Goal: Check status

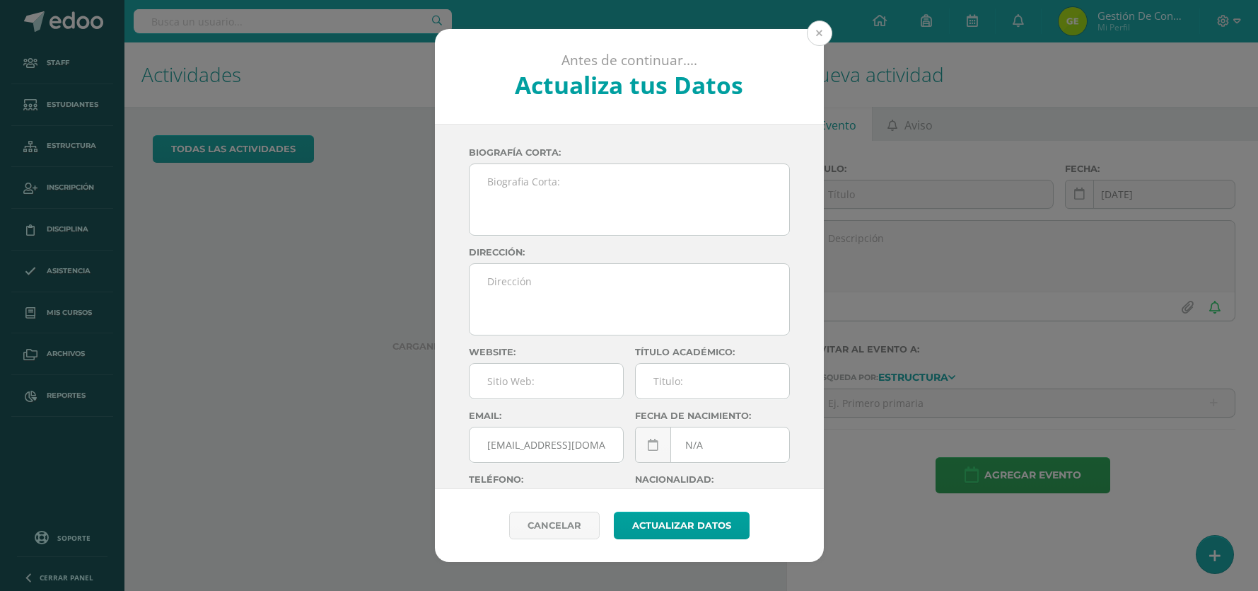
click at [814, 28] on button at bounding box center [819, 33] width 25 height 25
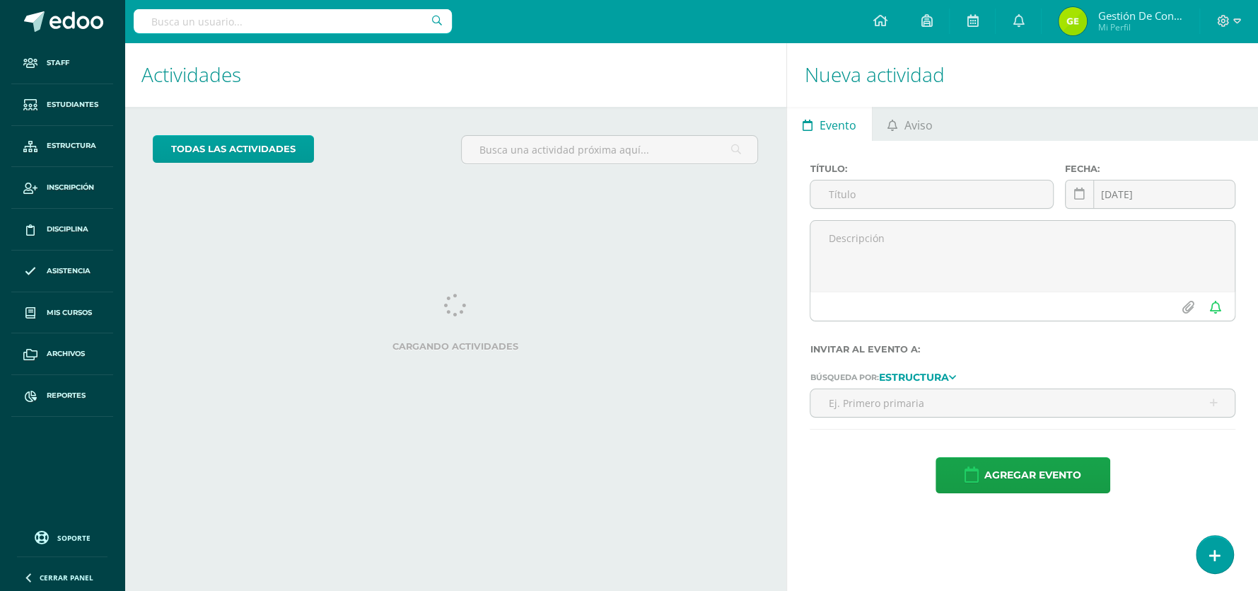
click at [307, 26] on input "text" at bounding box center [293, 21] width 318 height 24
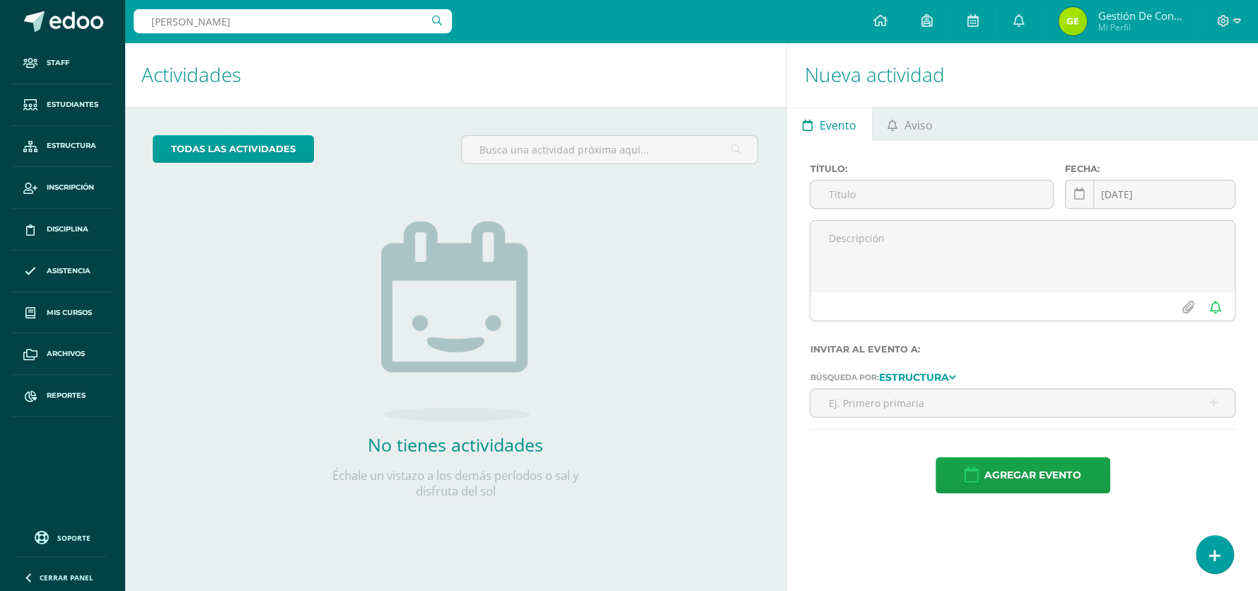
type input "morales nufio"
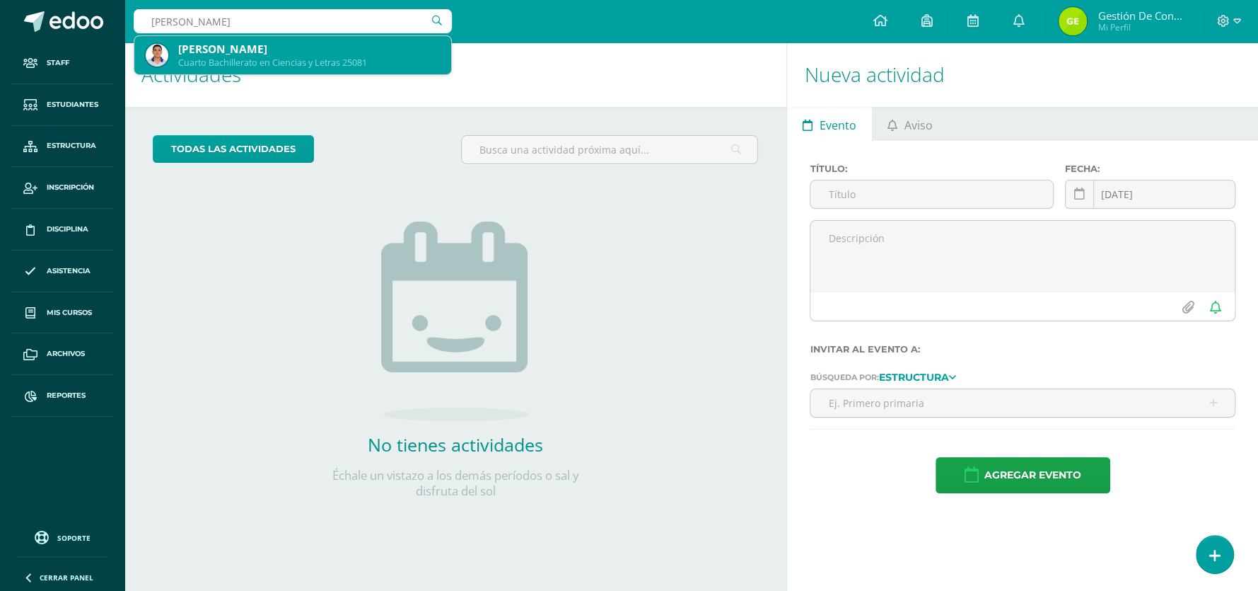
click at [226, 42] on div "[PERSON_NAME]" at bounding box center [309, 49] width 262 height 15
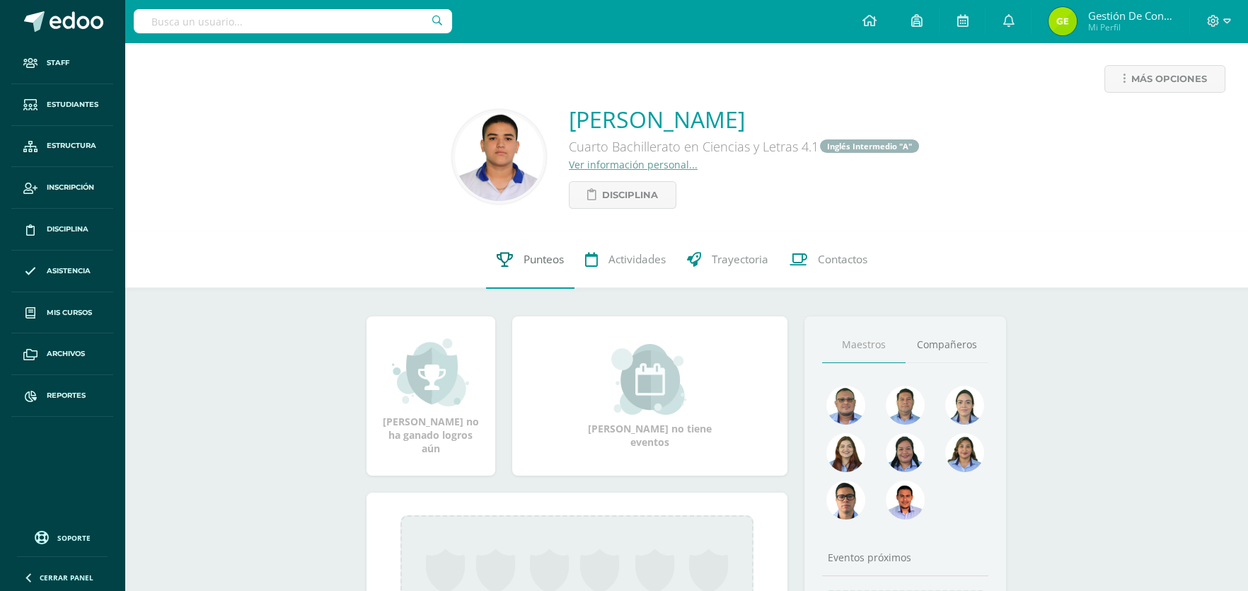
click at [552, 258] on span "Punteos" at bounding box center [543, 260] width 40 height 15
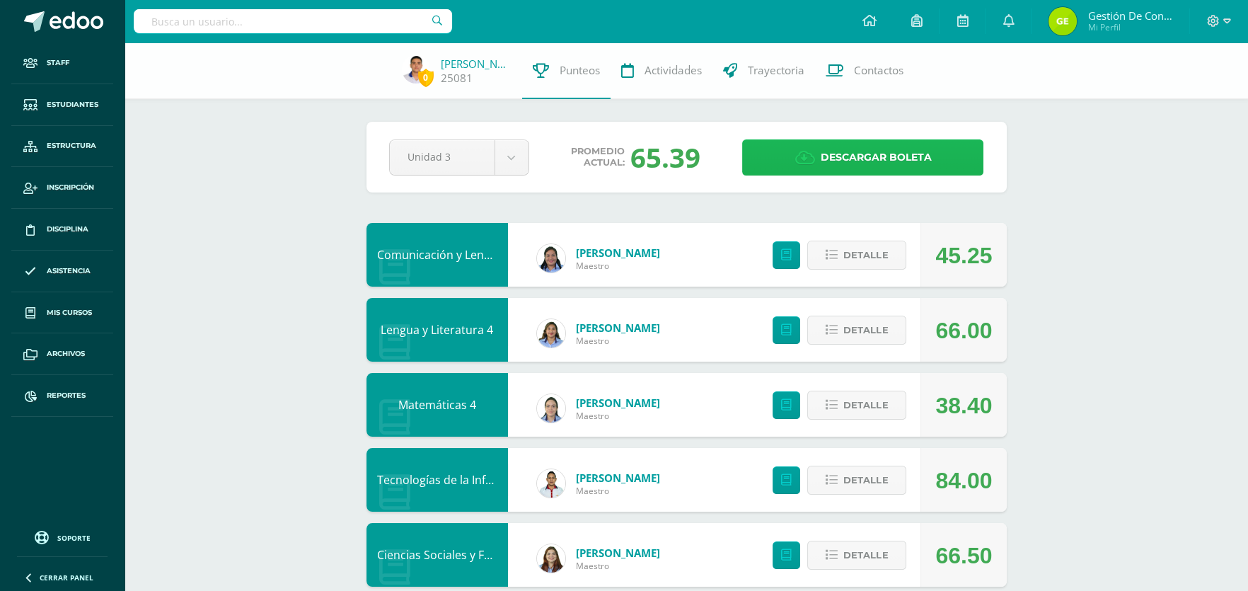
click at [860, 155] on span "Descargar boleta" at bounding box center [875, 157] width 111 height 35
